Goal: Task Accomplishment & Management: Manage account settings

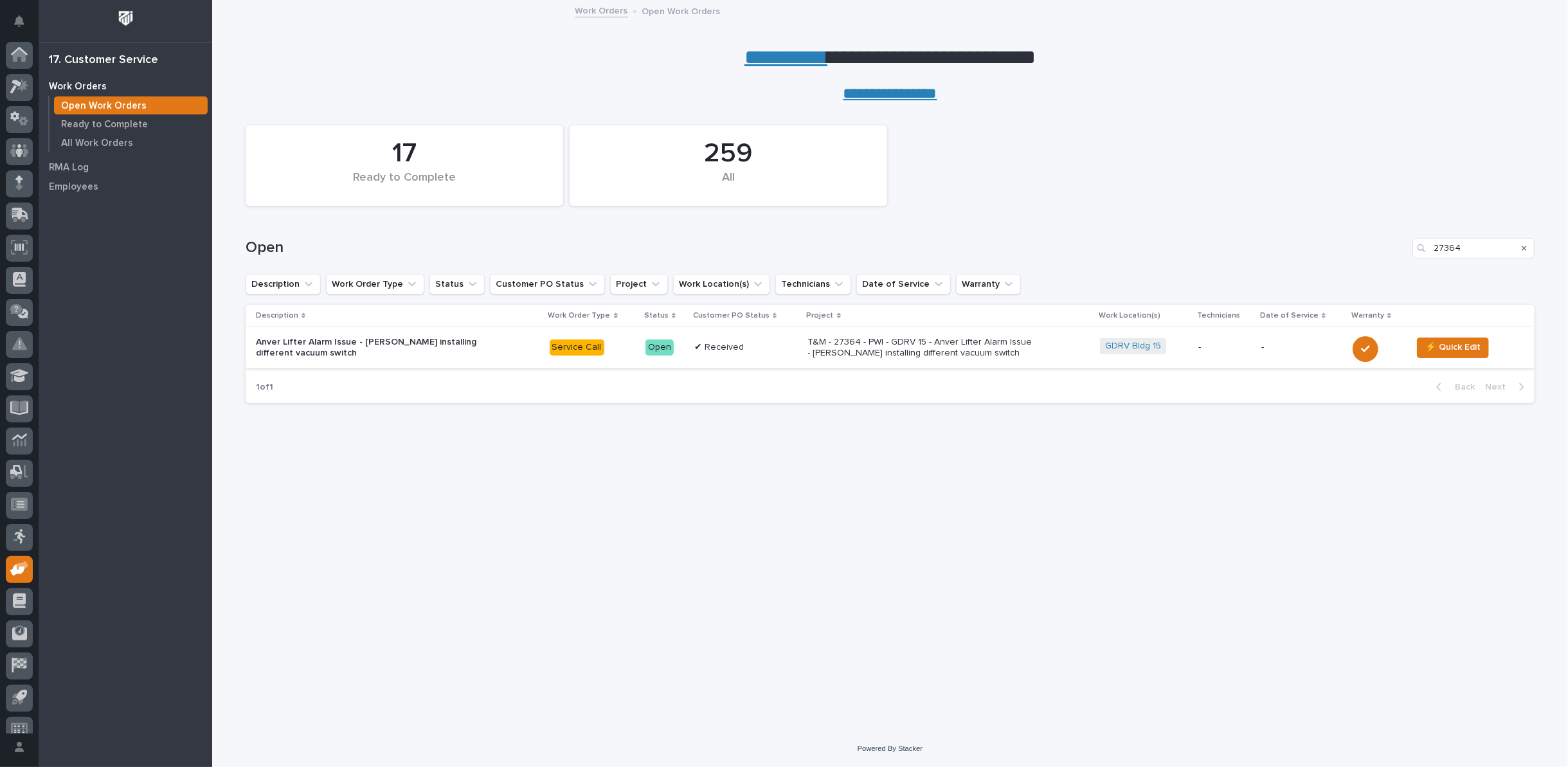
scroll to position [14, 0]
click at [885, 346] on p "T&M - 27364 - PWI - GDRV 15 - Anver Lifter Alarm Issue - [PERSON_NAME] installi…" at bounding box center [920, 348] width 225 height 22
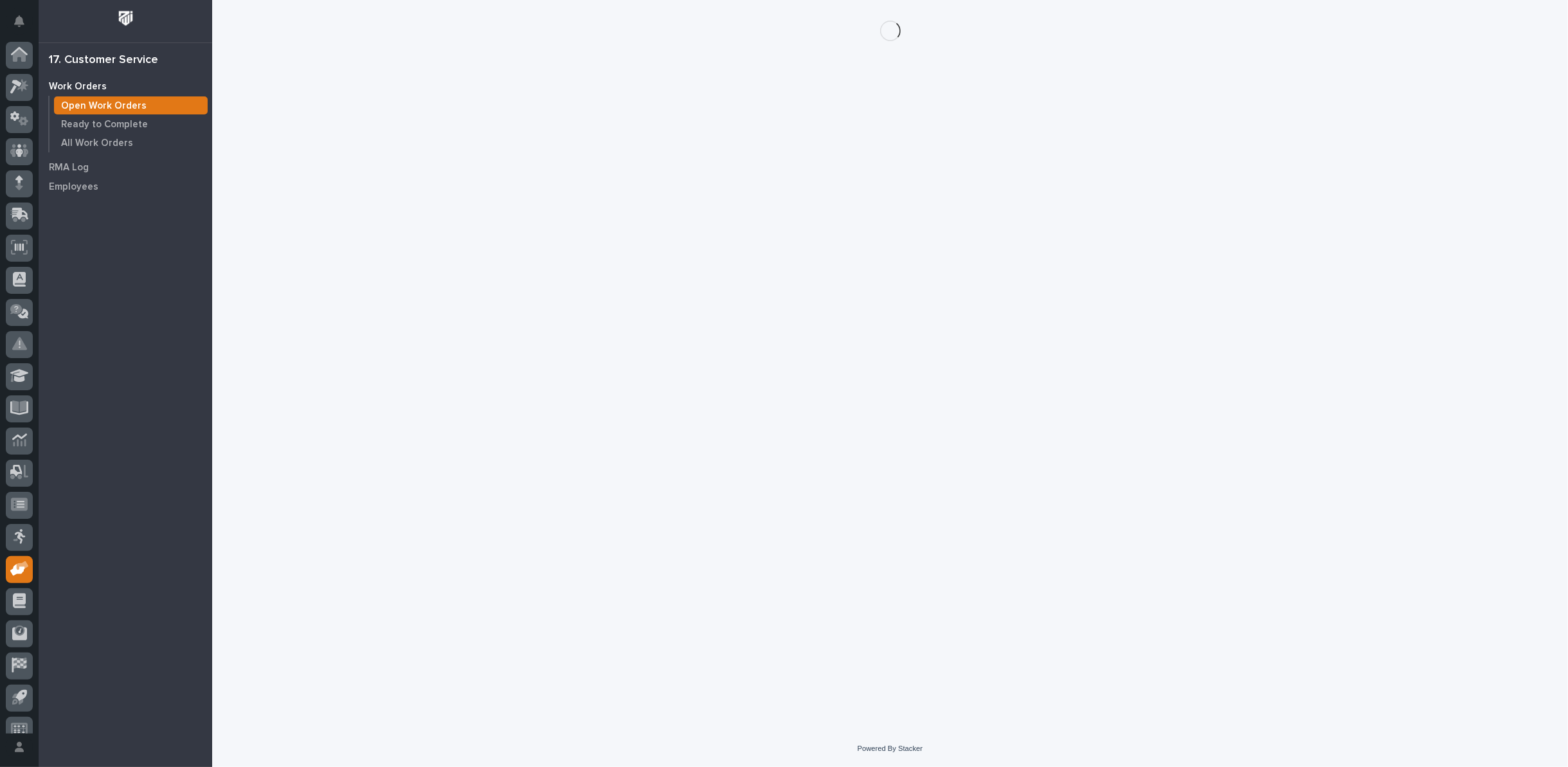
scroll to position [14, 0]
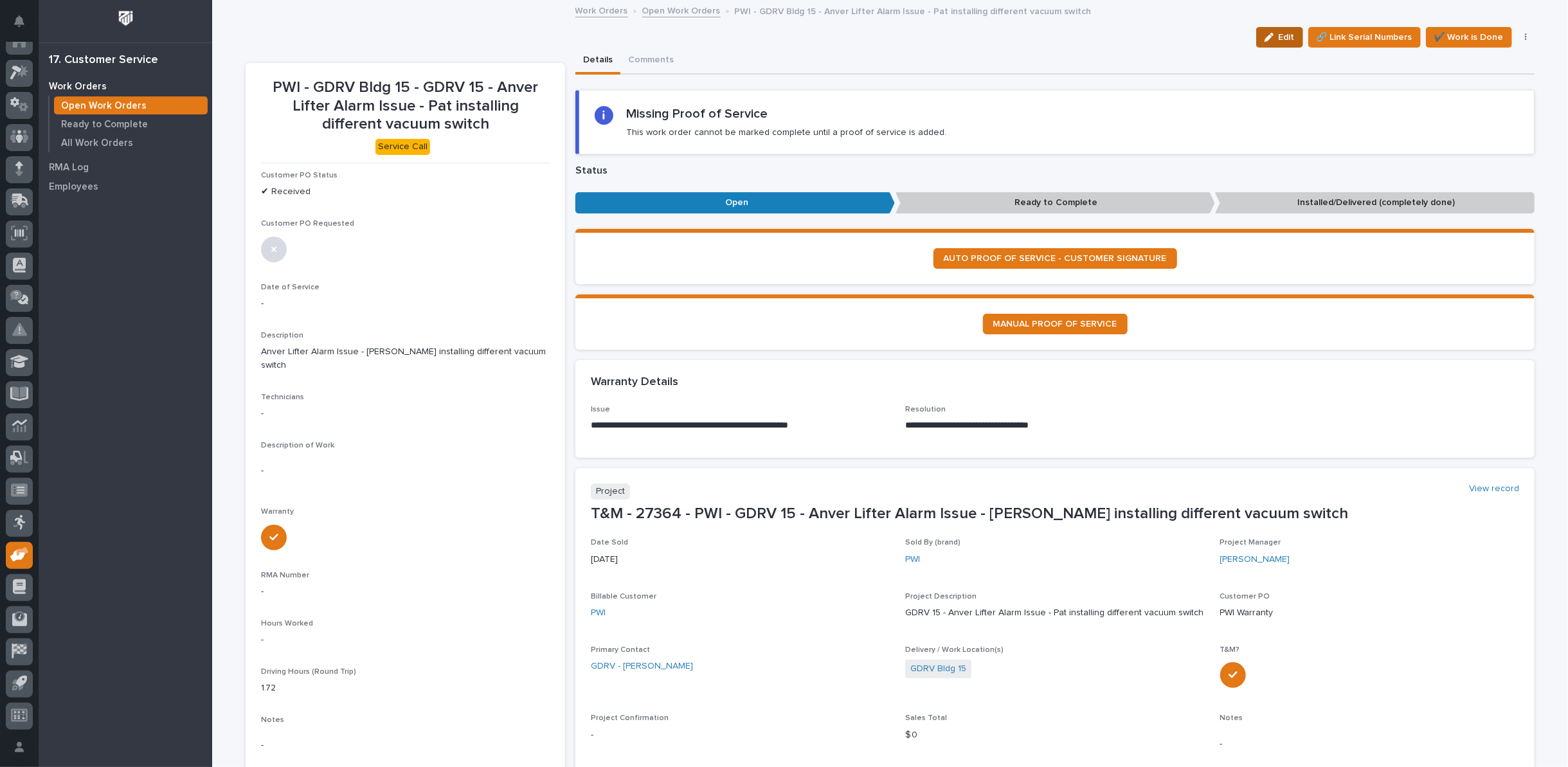
click at [1274, 37] on div "button" at bounding box center [1272, 37] width 14 height 9
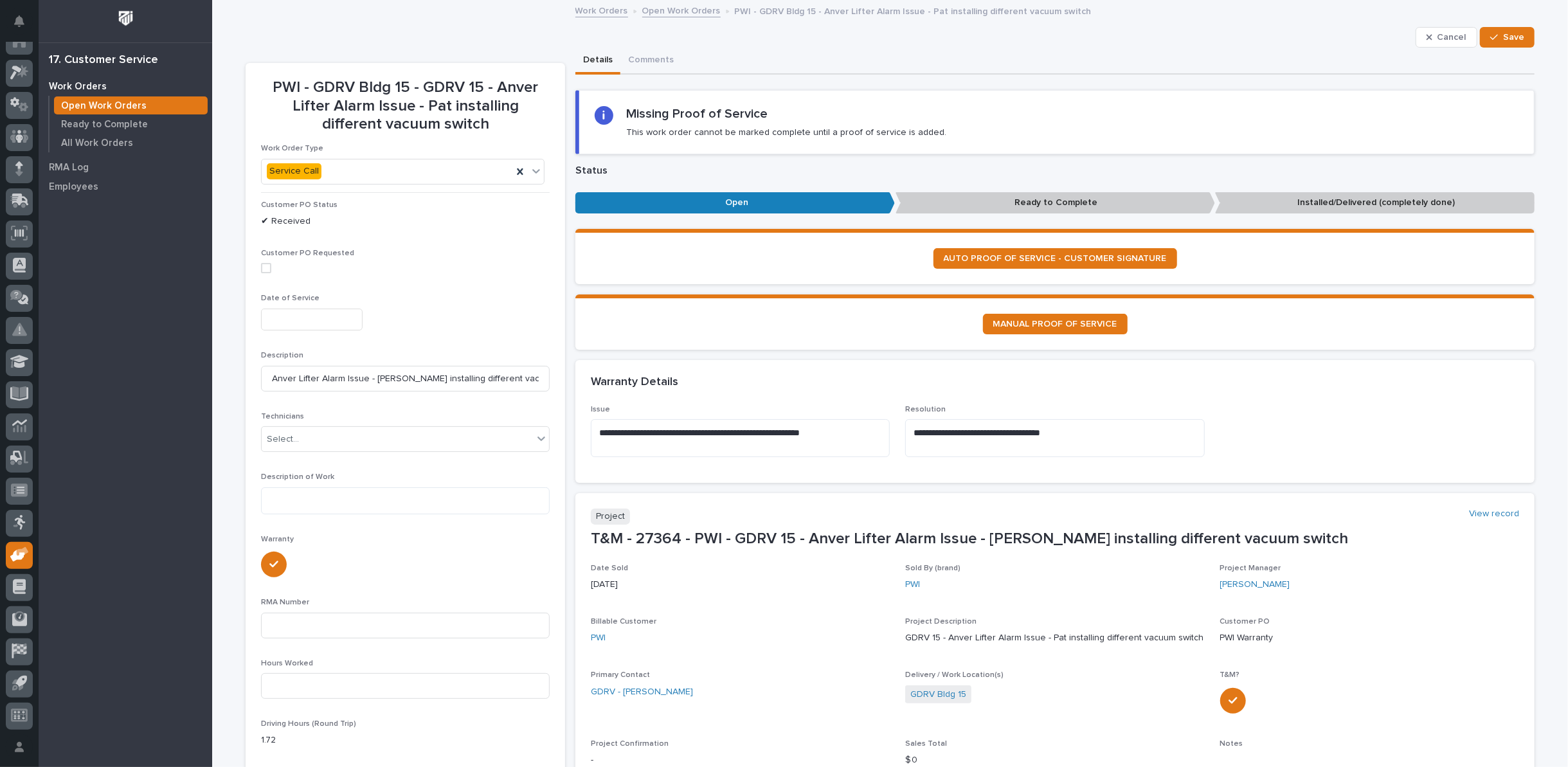
click at [1457, 38] on span "Cancel" at bounding box center [1452, 37] width 29 height 12
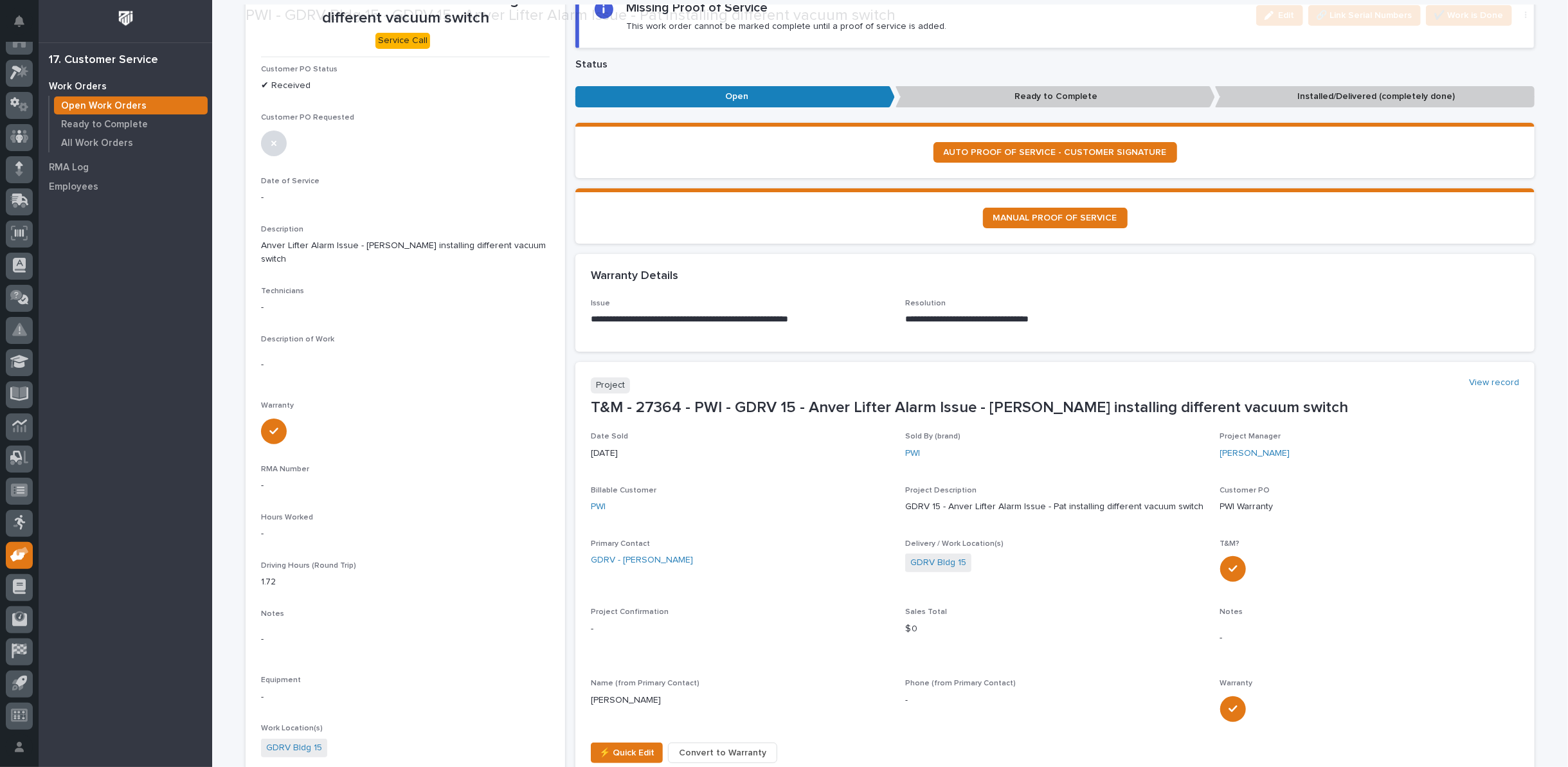
scroll to position [143, 0]
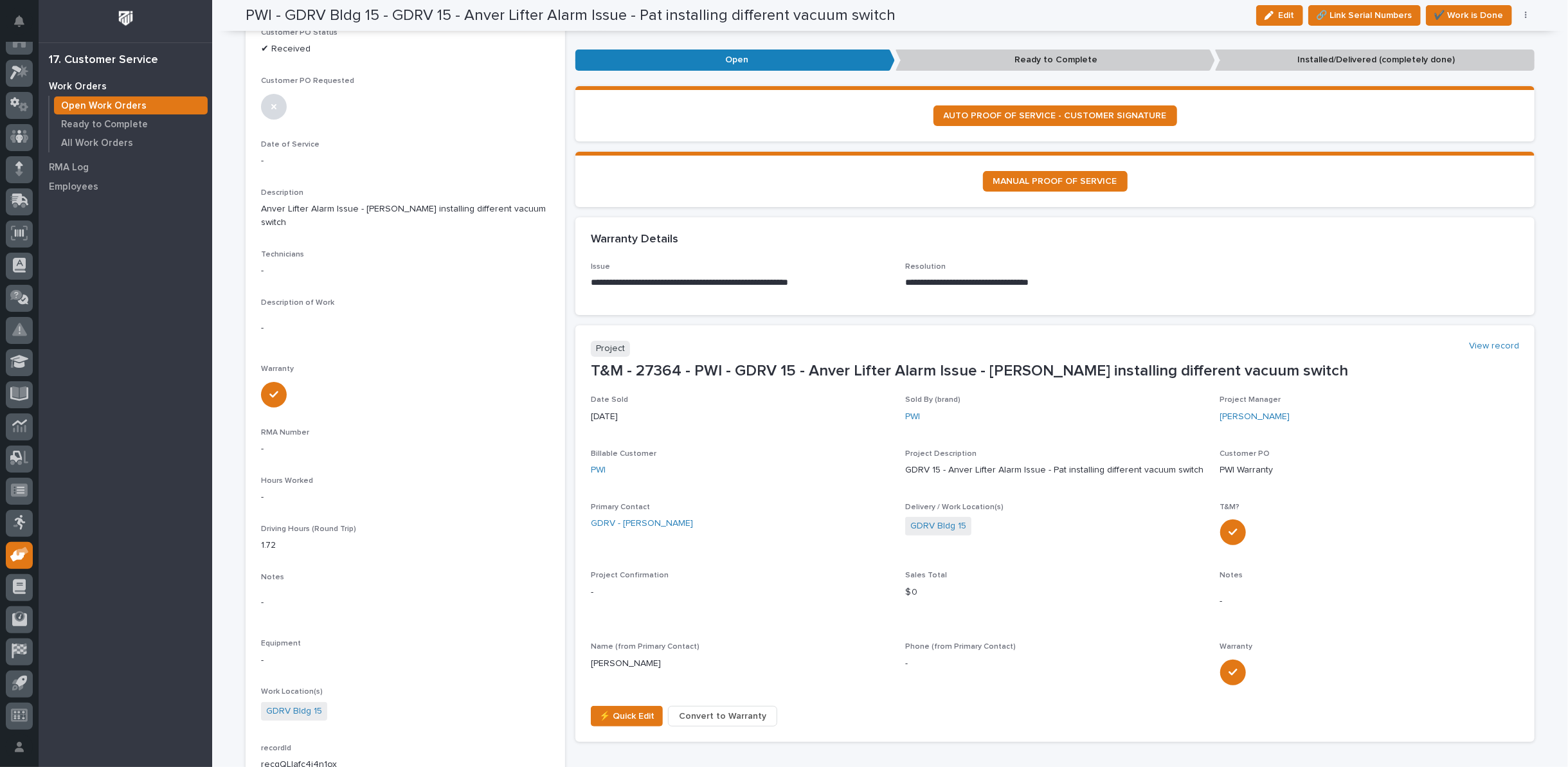
click at [723, 716] on span "Convert to Warranty" at bounding box center [723, 716] width 87 height 15
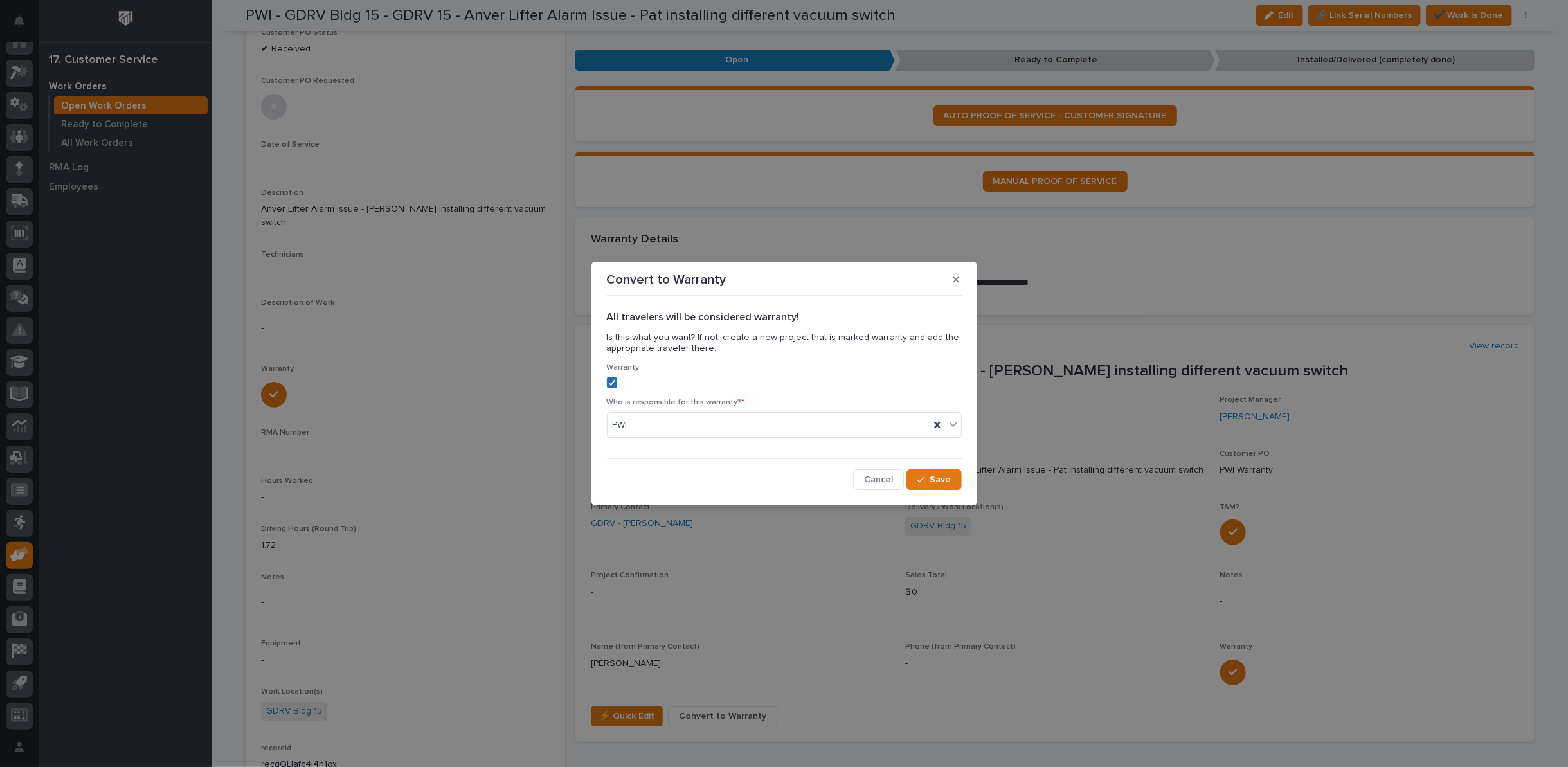
click at [612, 382] on icon at bounding box center [612, 382] width 8 height 7
click at [936, 422] on icon at bounding box center [937, 424] width 6 height 7
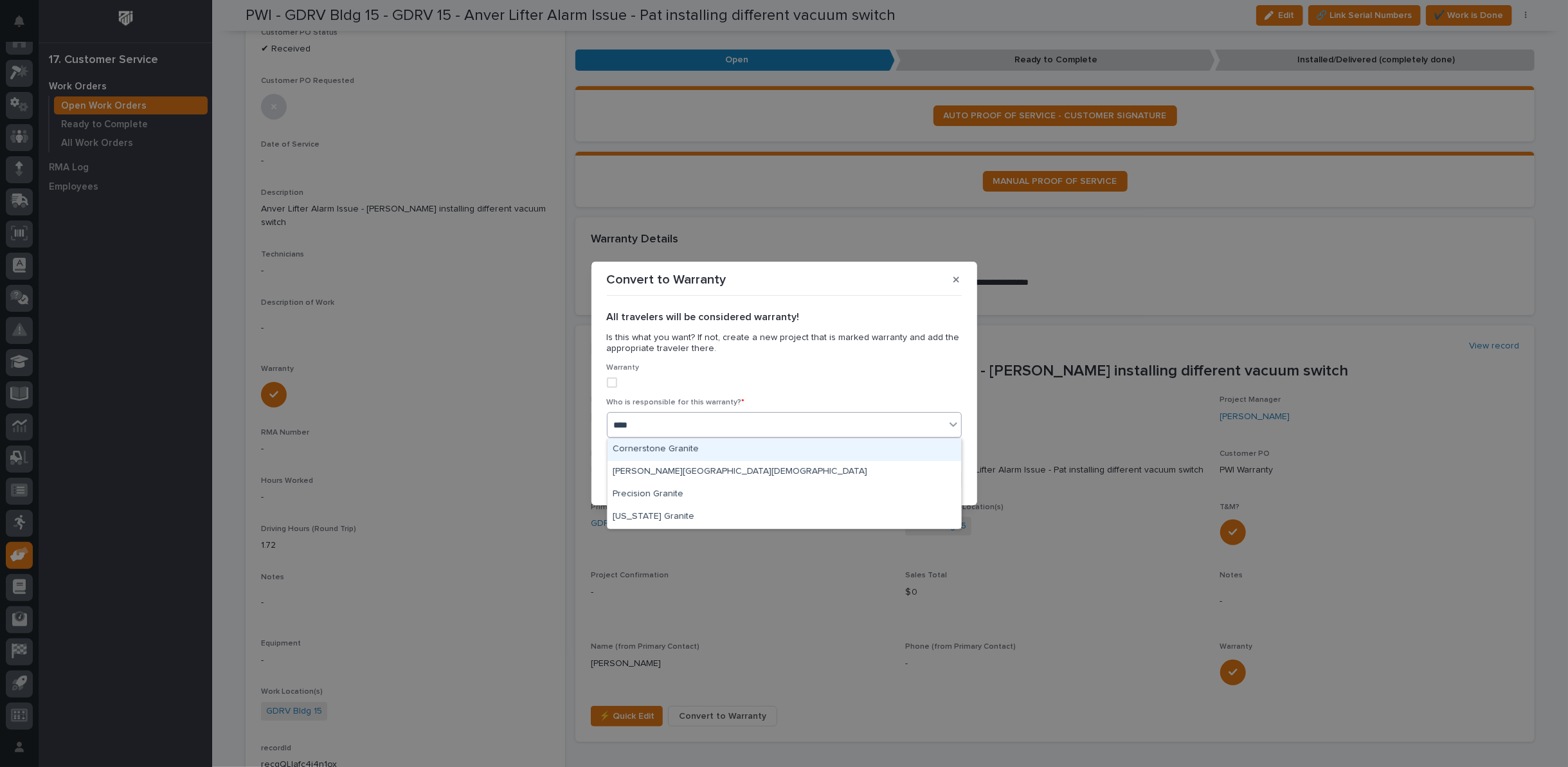
type input "*****"
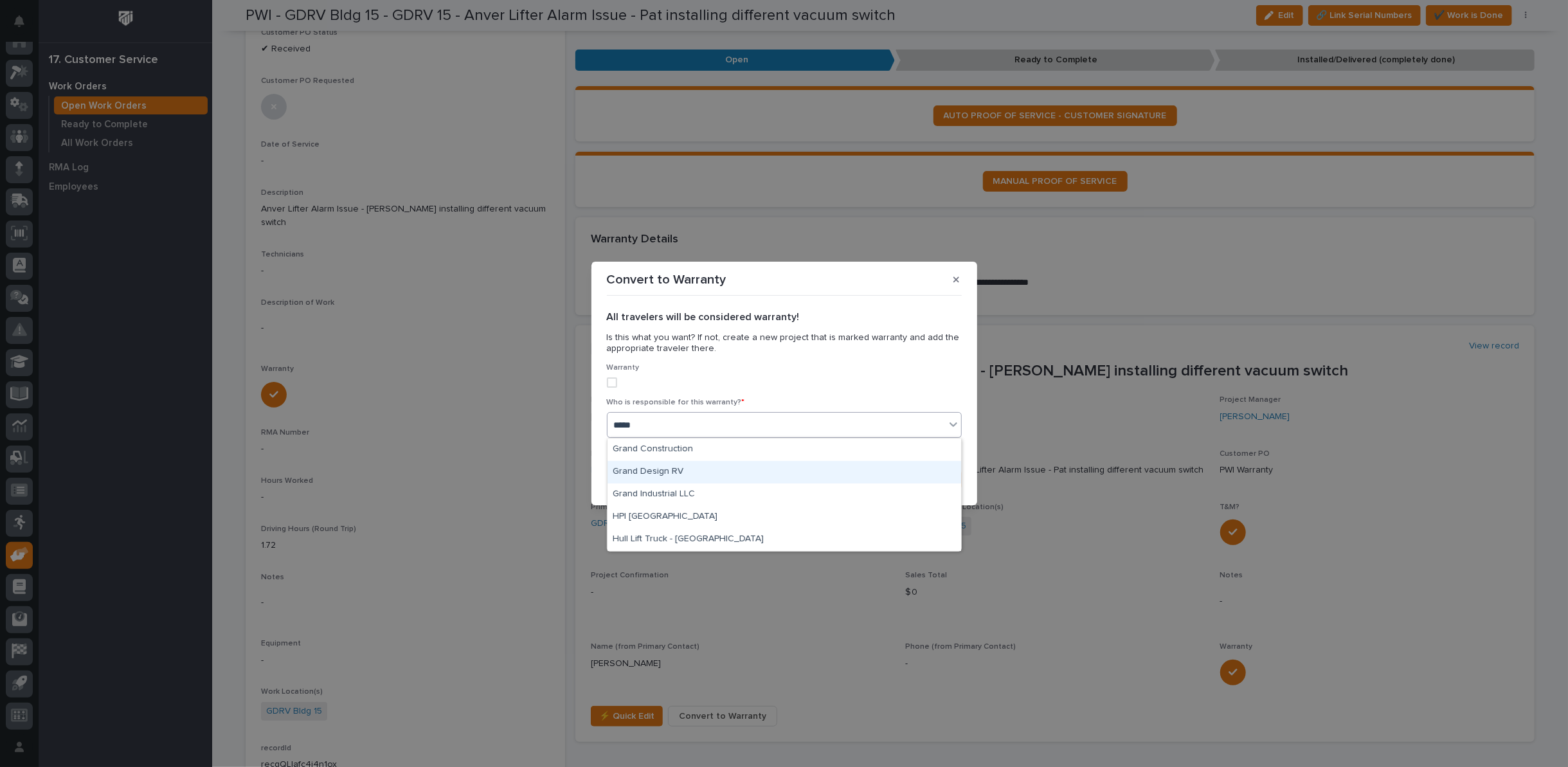
click at [616, 474] on div "Grand Design RV" at bounding box center [784, 472] width 354 height 23
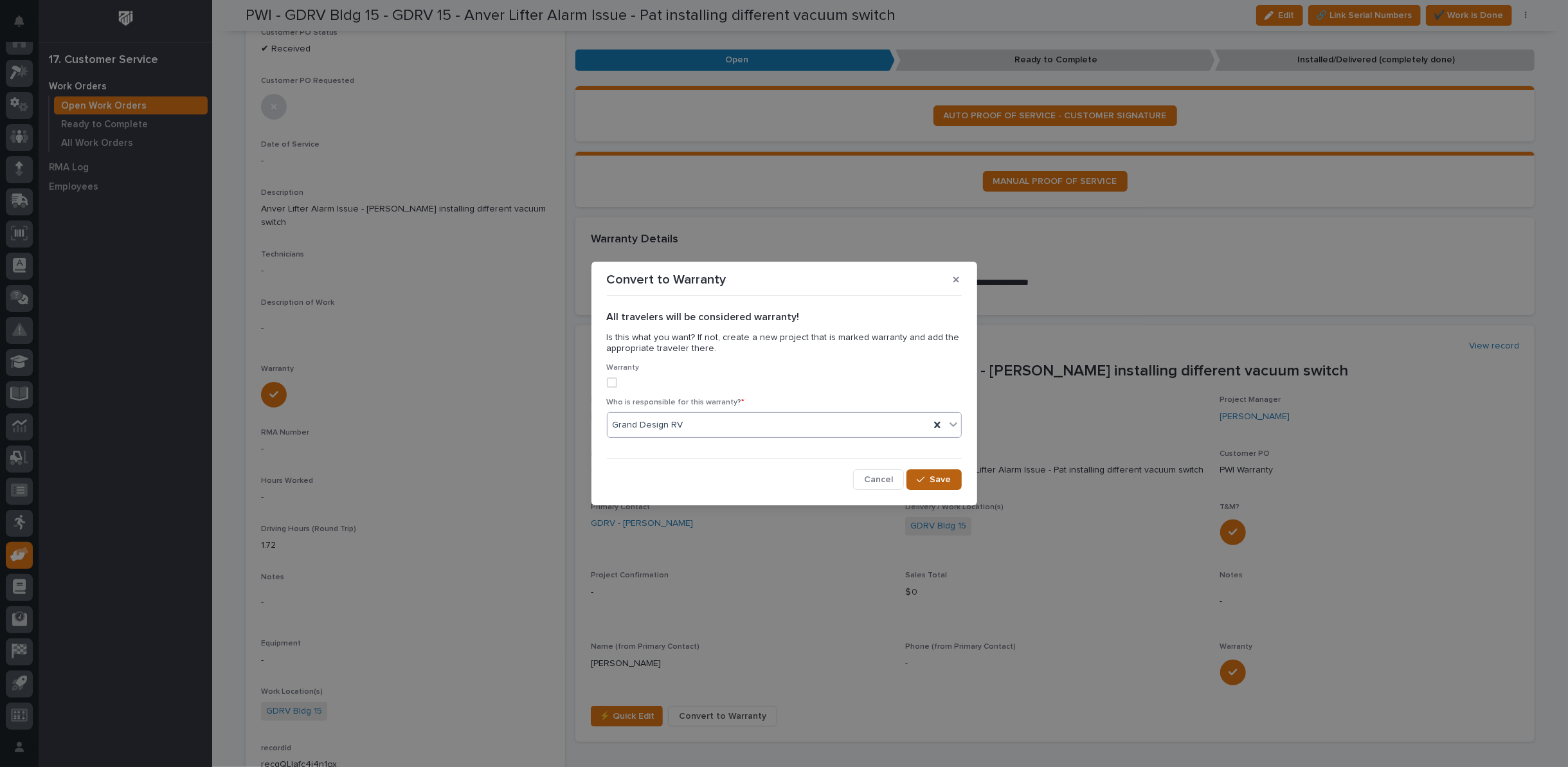
click at [922, 481] on icon "button" at bounding box center [920, 479] width 8 height 9
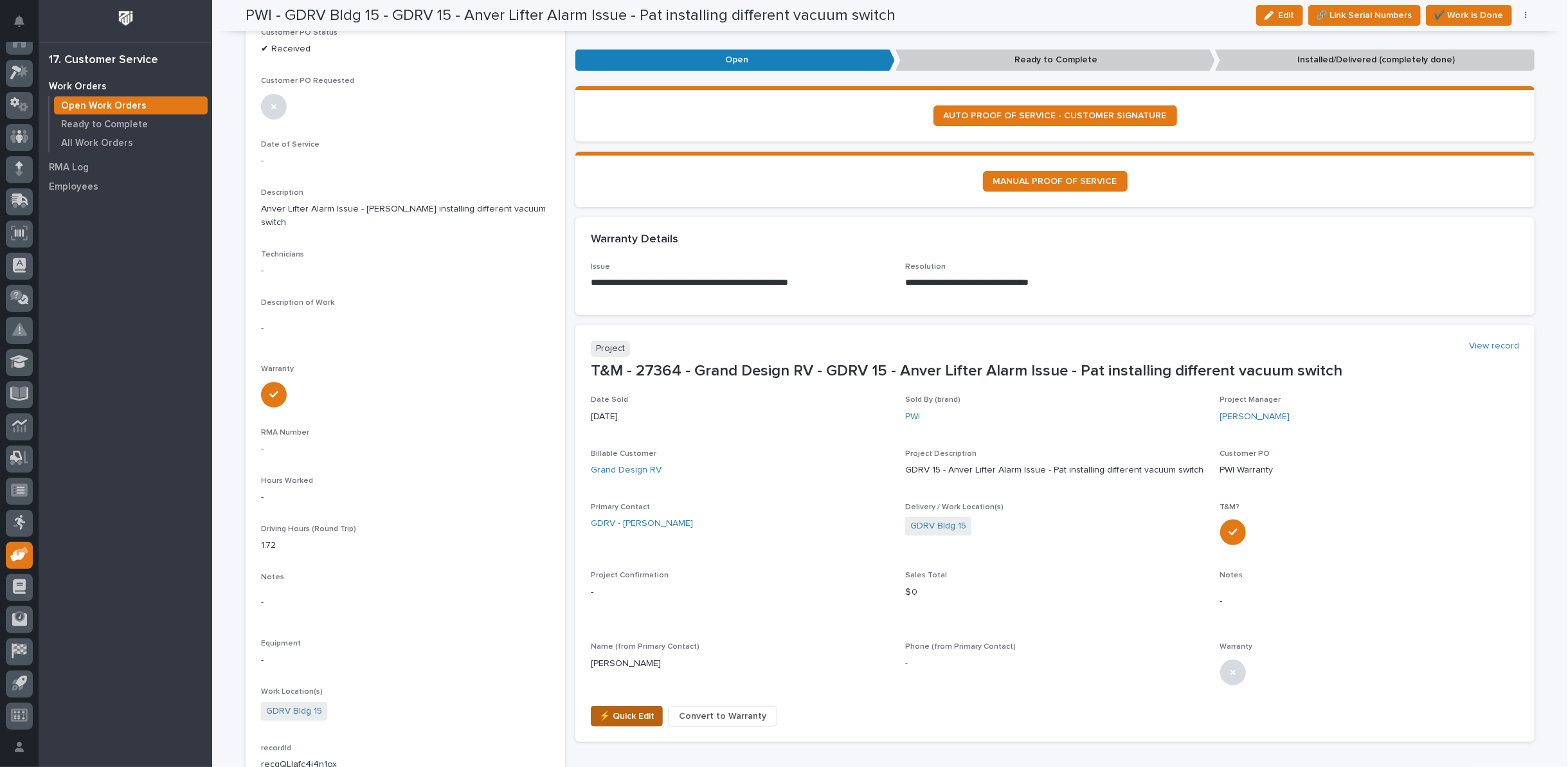
click at [632, 718] on span "⚡ Quick Edit" at bounding box center [627, 716] width 56 height 15
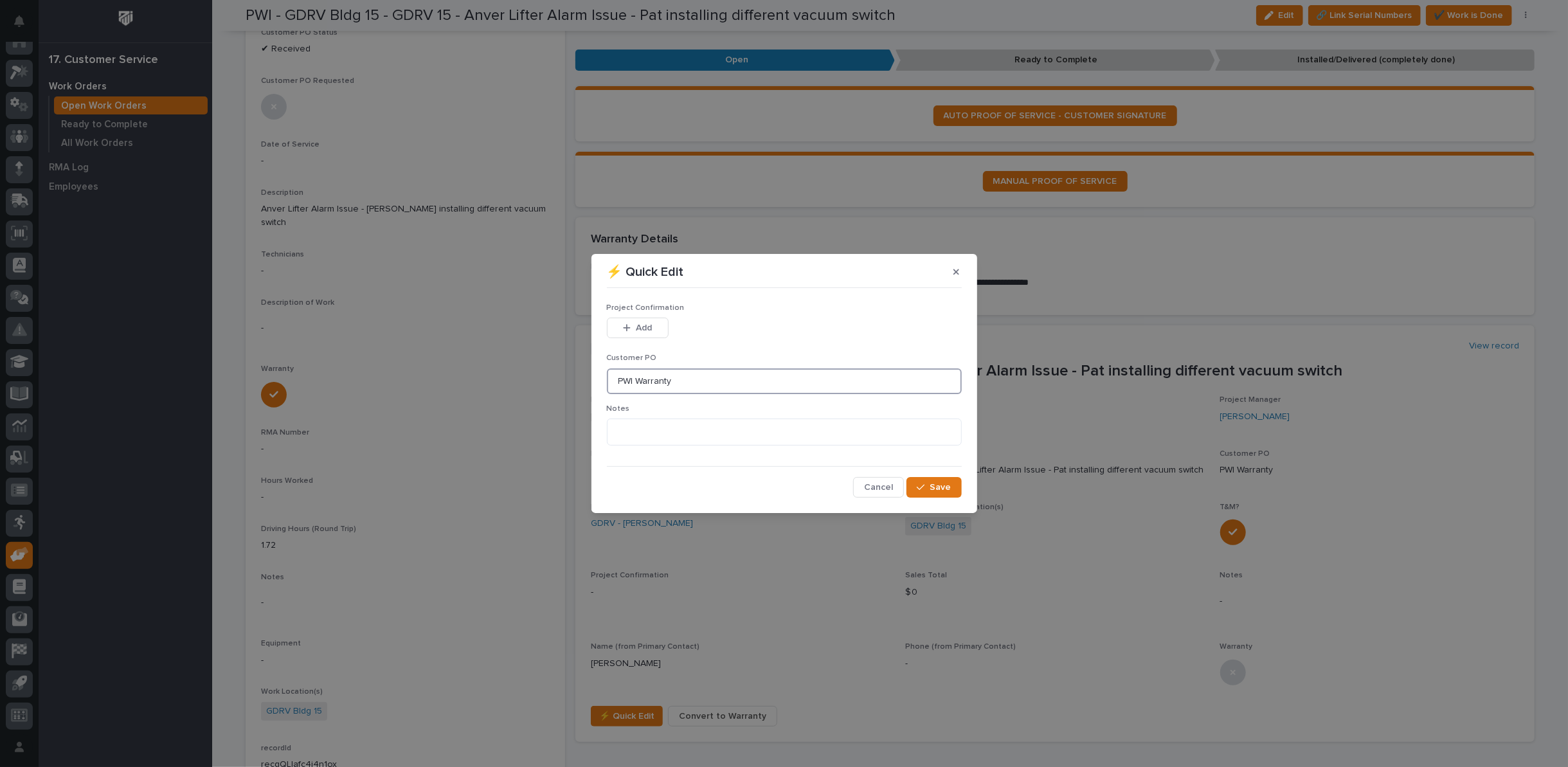
drag, startPoint x: 669, startPoint y: 379, endPoint x: 527, endPoint y: 382, distance: 142.0
click at [528, 382] on div "⚡ Quick Edit Project Confirmation This file cannot be opened Download File Add …" at bounding box center [784, 384] width 1568 height 767
click at [927, 487] on div "button" at bounding box center [923, 487] width 13 height 9
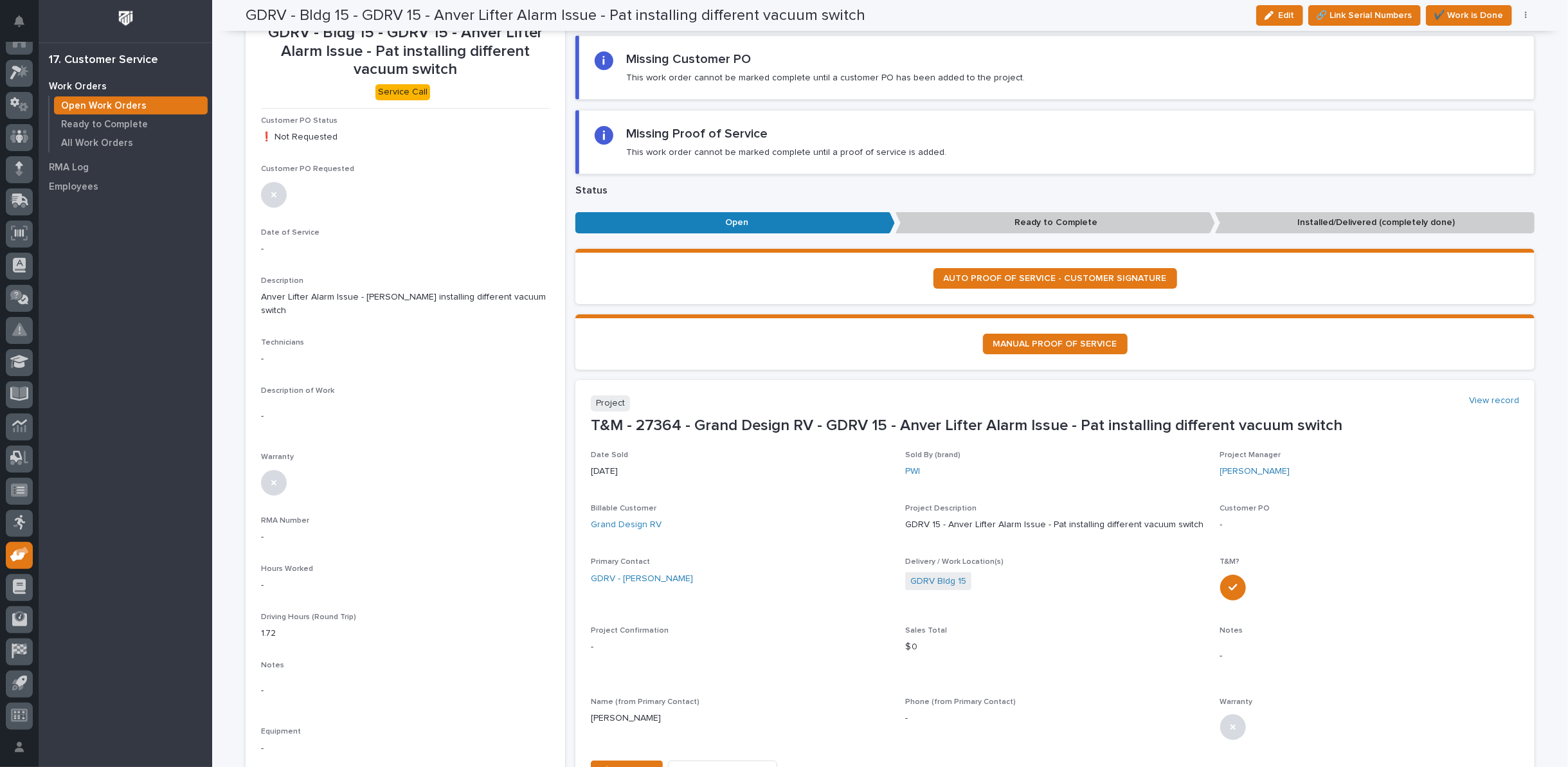
scroll to position [0, 0]
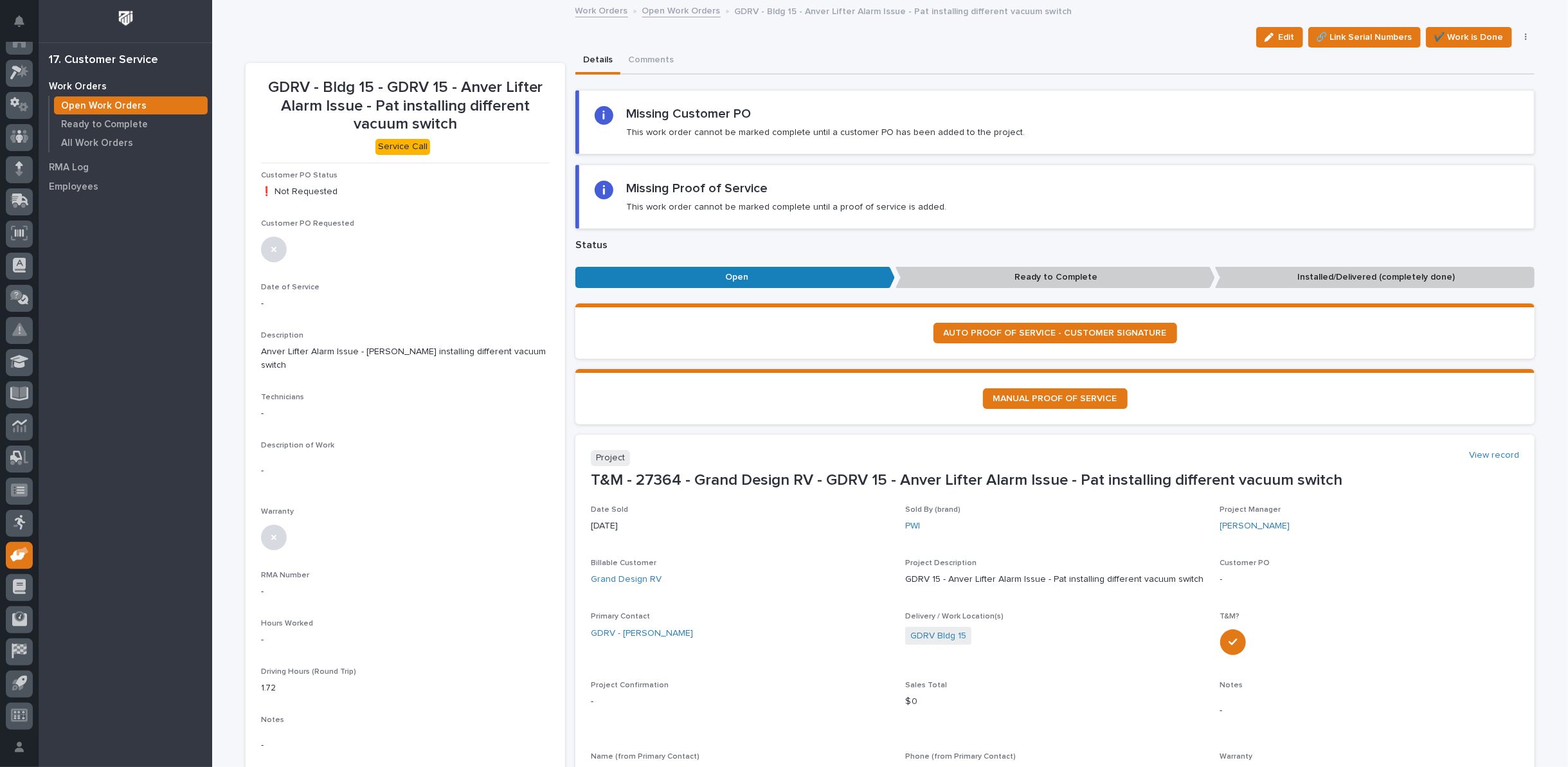
click at [679, 10] on link "Open Work Orders" at bounding box center [681, 10] width 78 height 15
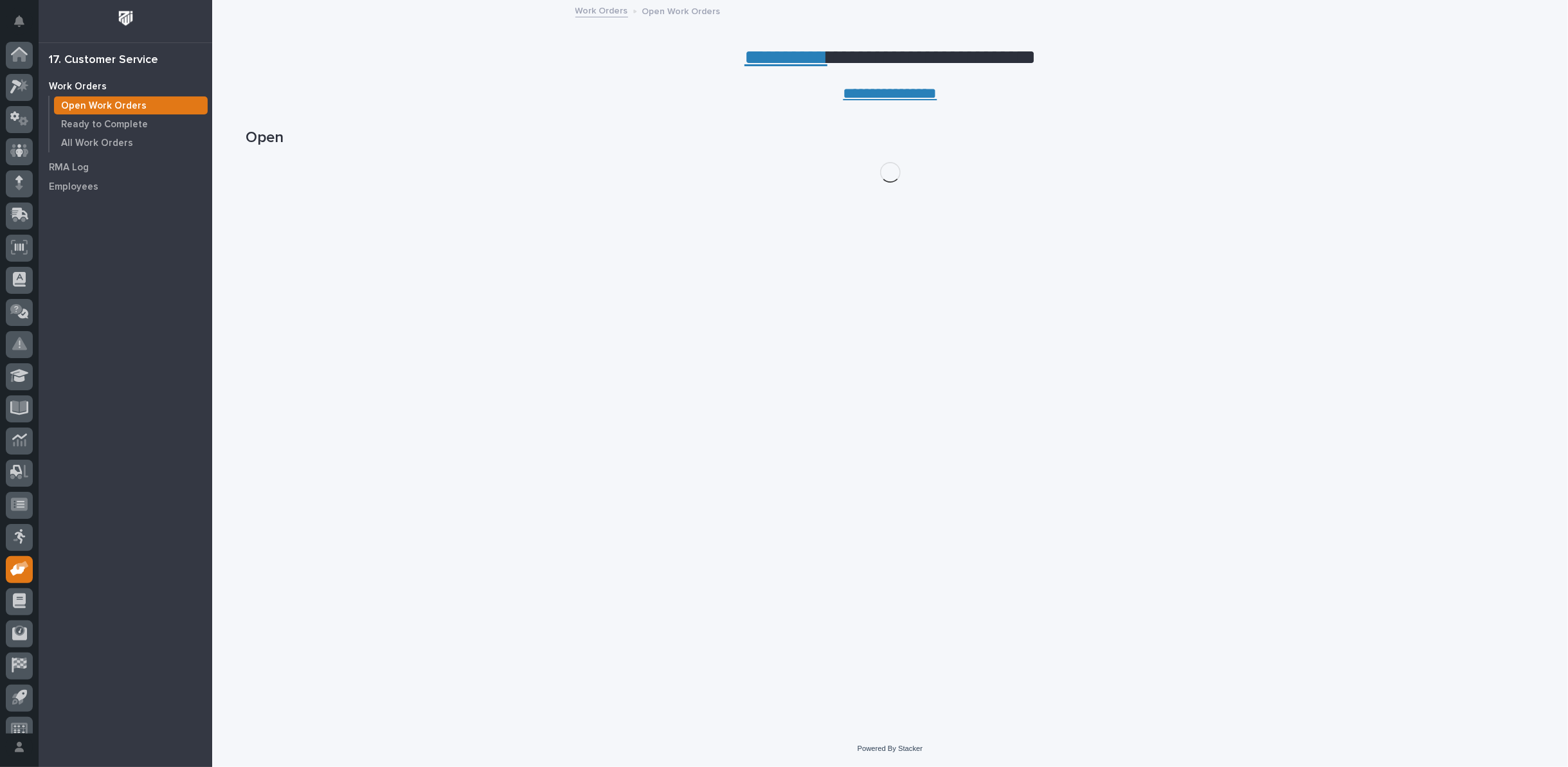
scroll to position [14, 0]
